Goal: Transaction & Acquisition: Book appointment/travel/reservation

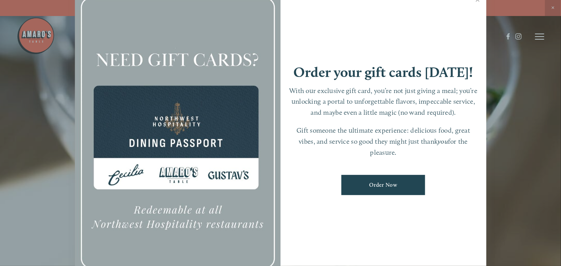
click at [478, 2] on link "Close" at bounding box center [477, 0] width 15 height 21
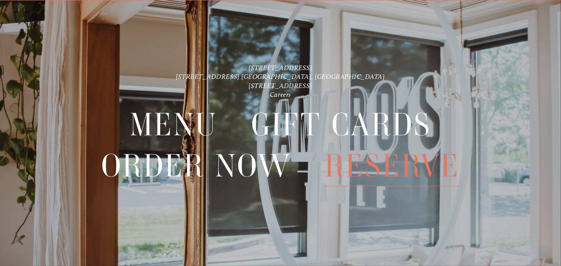
scroll to position [16, 0]
click at [344, 163] on span "Reserve" at bounding box center [392, 165] width 135 height 41
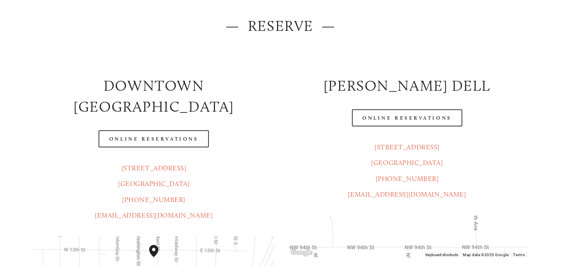
scroll to position [102, 0]
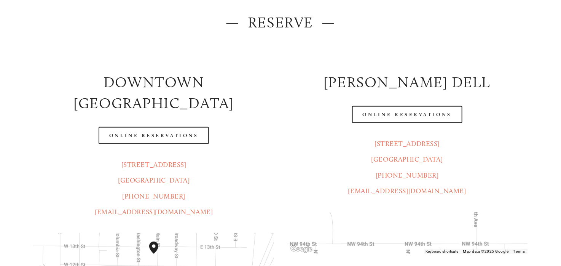
click at [148, 127] on link "Online Reservations" at bounding box center [154, 135] width 110 height 17
click at [409, 116] on link "Online Reservations" at bounding box center [407, 114] width 110 height 17
